Goal: Task Accomplishment & Management: Manage account settings

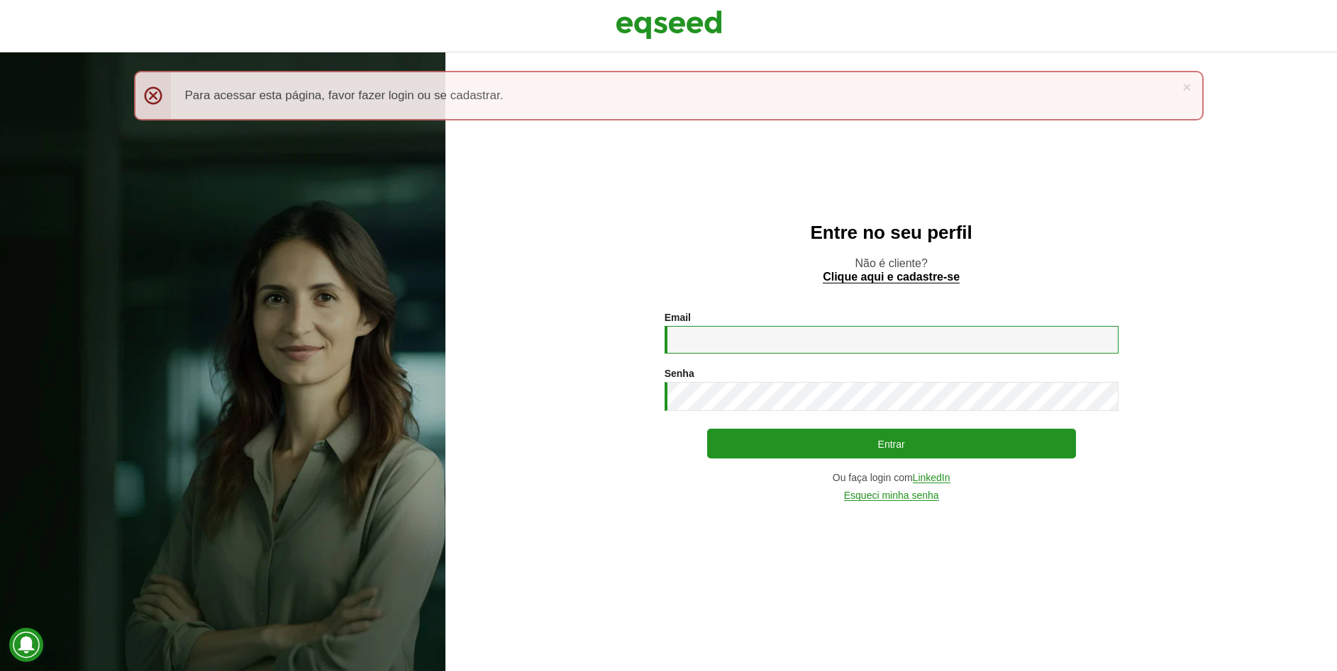
click at [724, 337] on input "Email *" at bounding box center [891, 340] width 454 height 28
type input "**********"
click at [707, 429] on button "Entrar" at bounding box center [891, 444] width 369 height 30
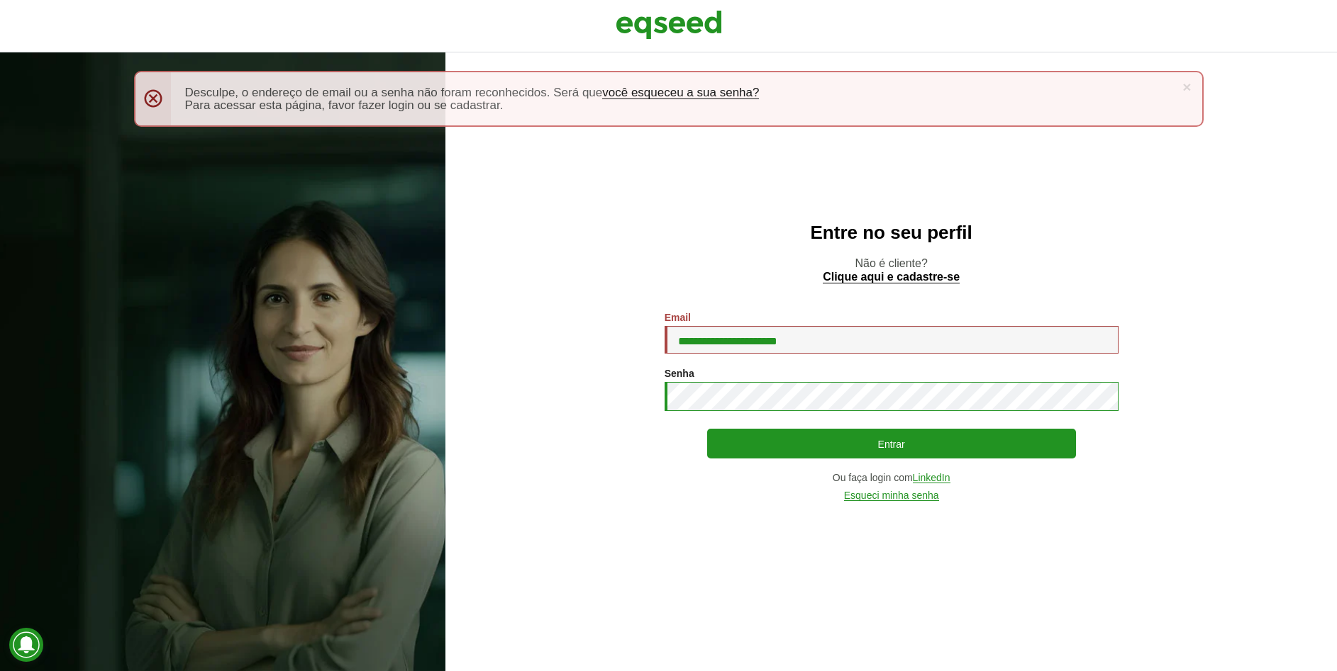
click at [707, 429] on button "Entrar" at bounding box center [891, 444] width 369 height 30
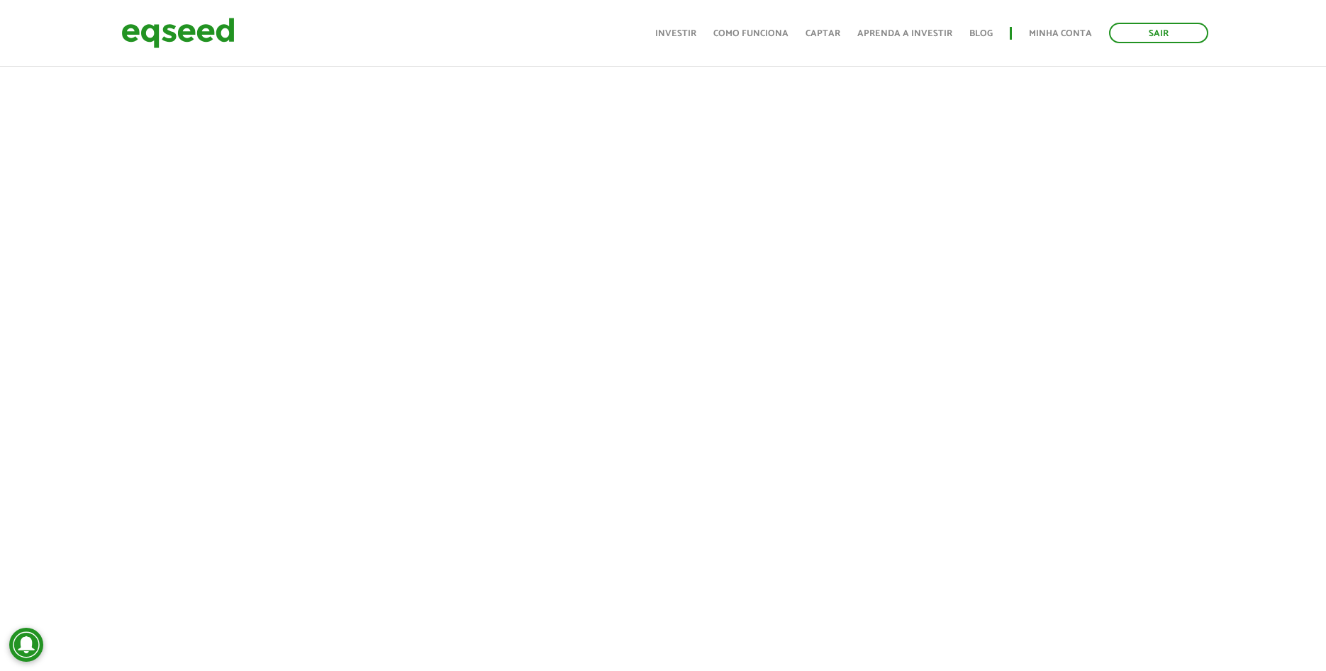
scroll to position [891, 0]
click at [192, 30] on img at bounding box center [177, 33] width 113 height 38
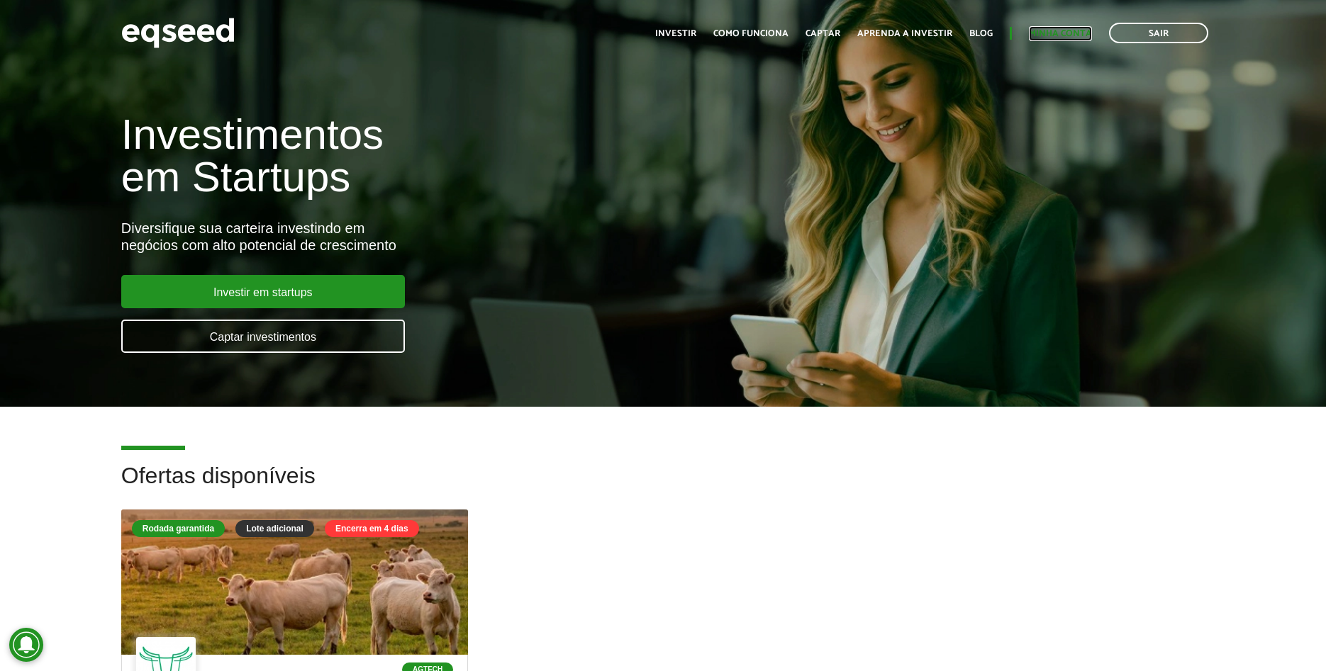
click at [1060, 37] on link "Minha conta" at bounding box center [1060, 33] width 63 height 9
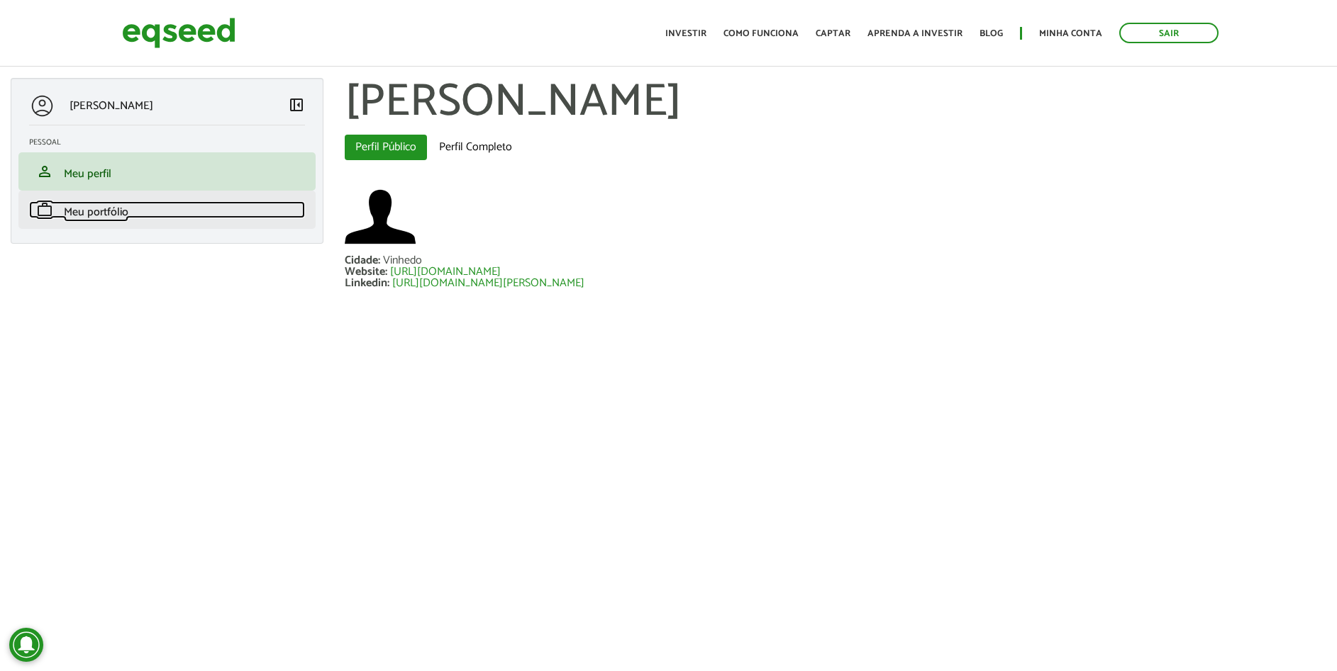
click at [67, 217] on span "Meu portfólio" at bounding box center [96, 212] width 65 height 19
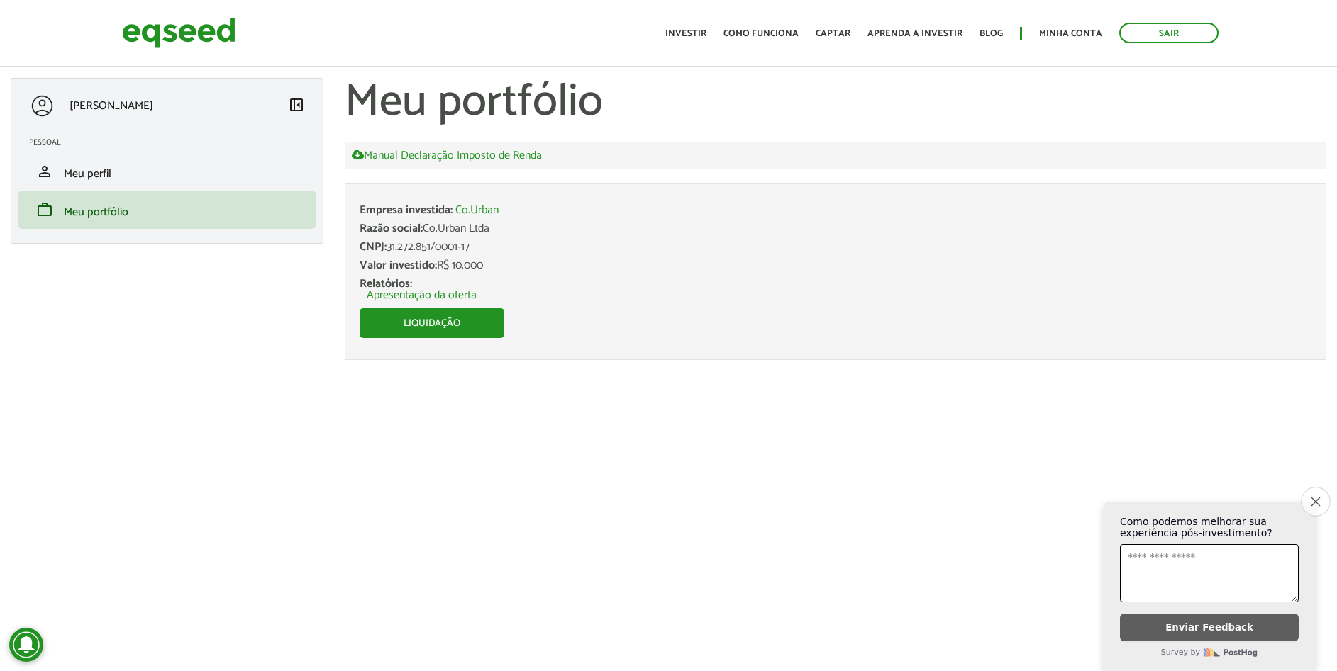
click at [1317, 497] on icon "Close survey" at bounding box center [1314, 501] width 9 height 9
